Goal: Task Accomplishment & Management: Manage account settings

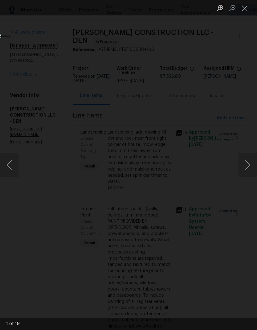
click at [245, 164] on button "Next image" at bounding box center [248, 165] width 18 height 25
click at [243, 164] on button "Next image" at bounding box center [248, 165] width 18 height 25
click at [243, 162] on button "Next image" at bounding box center [248, 165] width 18 height 25
click at [244, 161] on button "Next image" at bounding box center [248, 165] width 18 height 25
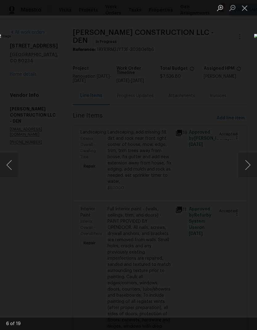
click at [242, 163] on button "Next image" at bounding box center [248, 165] width 18 height 25
click at [243, 162] on button "Next image" at bounding box center [248, 165] width 18 height 25
click at [242, 162] on button "Next image" at bounding box center [248, 165] width 18 height 25
click at [242, 161] on button "Next image" at bounding box center [248, 165] width 18 height 25
click at [243, 160] on button "Next image" at bounding box center [248, 165] width 18 height 25
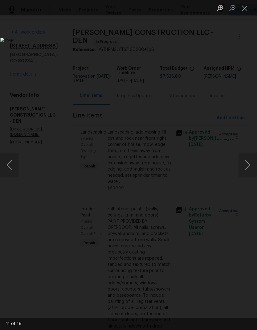
click at [241, 164] on button "Next image" at bounding box center [248, 165] width 18 height 25
click at [242, 164] on button "Next image" at bounding box center [248, 165] width 18 height 25
click at [245, 162] on button "Next image" at bounding box center [248, 165] width 18 height 25
click at [245, 161] on button "Next image" at bounding box center [248, 165] width 18 height 25
click at [244, 160] on button "Next image" at bounding box center [248, 165] width 18 height 25
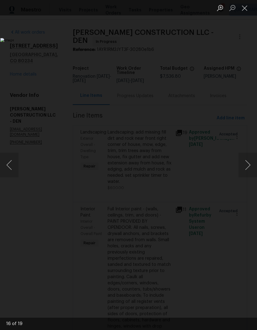
click at [244, 161] on button "Next image" at bounding box center [248, 165] width 18 height 25
click at [243, 162] on button "Next image" at bounding box center [248, 165] width 18 height 25
click at [13, 159] on button "Previous image" at bounding box center [9, 165] width 18 height 25
click at [239, 164] on button "Next image" at bounding box center [248, 165] width 18 height 25
click at [244, 159] on button "Next image" at bounding box center [248, 165] width 18 height 25
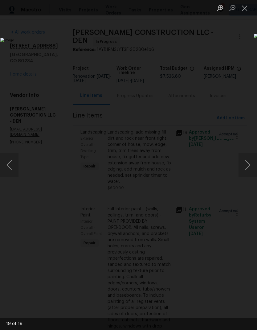
click at [242, 7] on button "Close lightbox" at bounding box center [245, 7] width 12 height 11
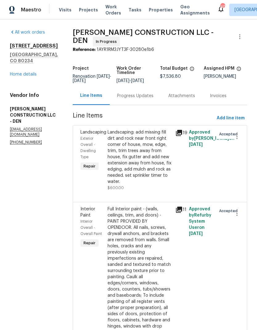
click at [31, 76] on link "Home details" at bounding box center [23, 74] width 27 height 4
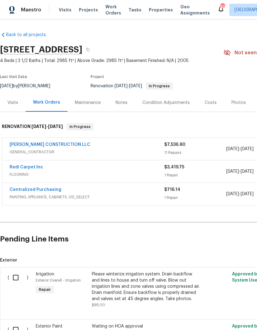
click at [33, 168] on link "Redi Carpet Inc" at bounding box center [27, 167] width 34 height 4
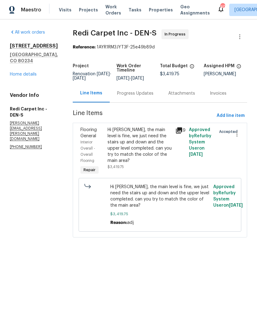
click at [62, 9] on span "Visits" at bounding box center [65, 10] width 13 height 6
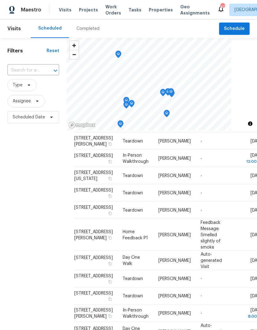
scroll to position [187, 0]
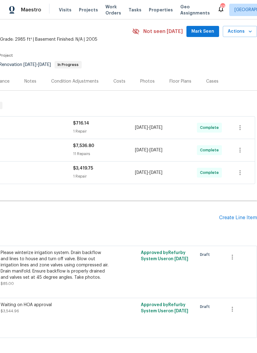
scroll to position [21, 91]
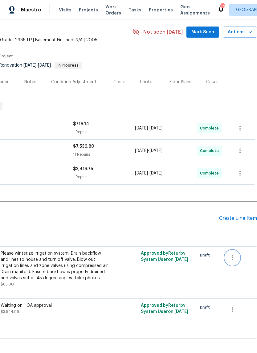
click at [232, 257] on icon "button" at bounding box center [232, 257] width 1 height 5
click at [237, 258] on li "Cancel" at bounding box center [237, 257] width 24 height 10
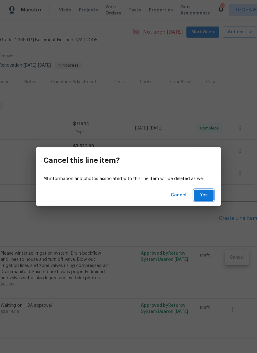
click at [205, 196] on span "Yes" at bounding box center [204, 195] width 10 height 8
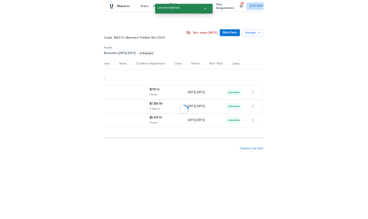
scroll to position [0, 91]
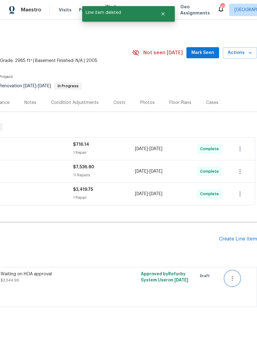
click at [234, 278] on icon "button" at bounding box center [232, 278] width 7 height 7
click at [236, 279] on li "Cancel" at bounding box center [237, 278] width 24 height 10
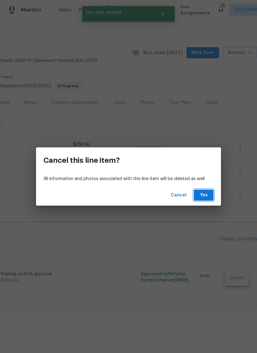
click at [206, 195] on span "Yes" at bounding box center [204, 195] width 10 height 8
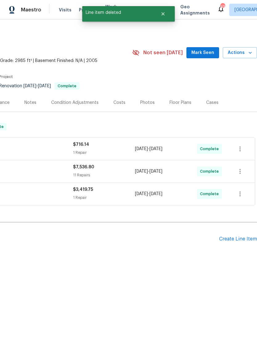
click at [145, 105] on div "Photos" at bounding box center [147, 103] width 14 height 6
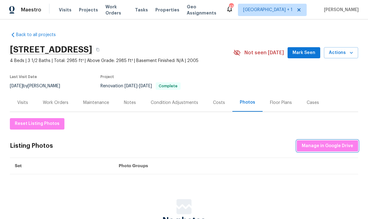
click at [257, 147] on span "Manage in Google Drive" at bounding box center [327, 146] width 51 height 8
